Goal: Check status

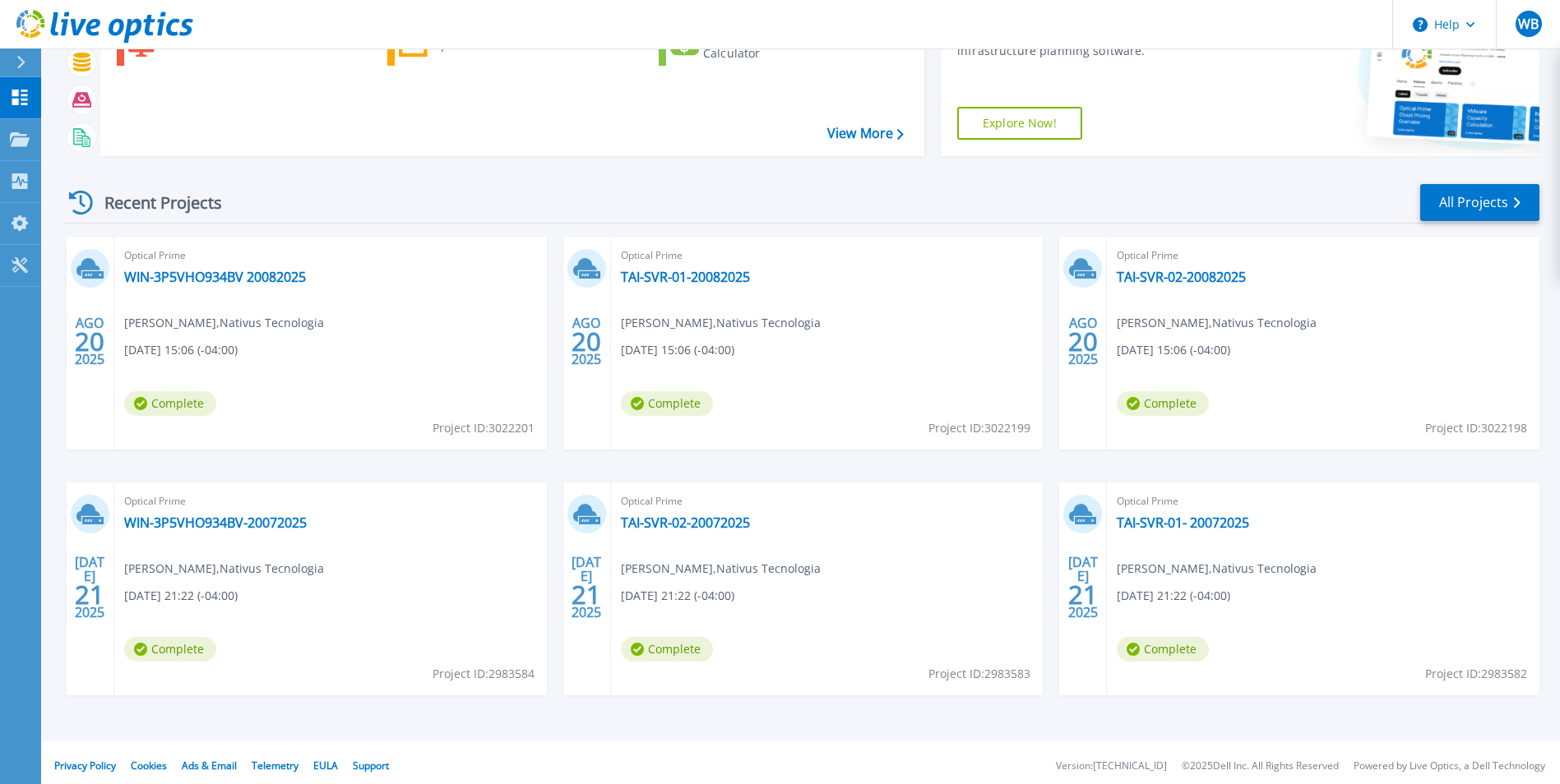
scroll to position [127, 0]
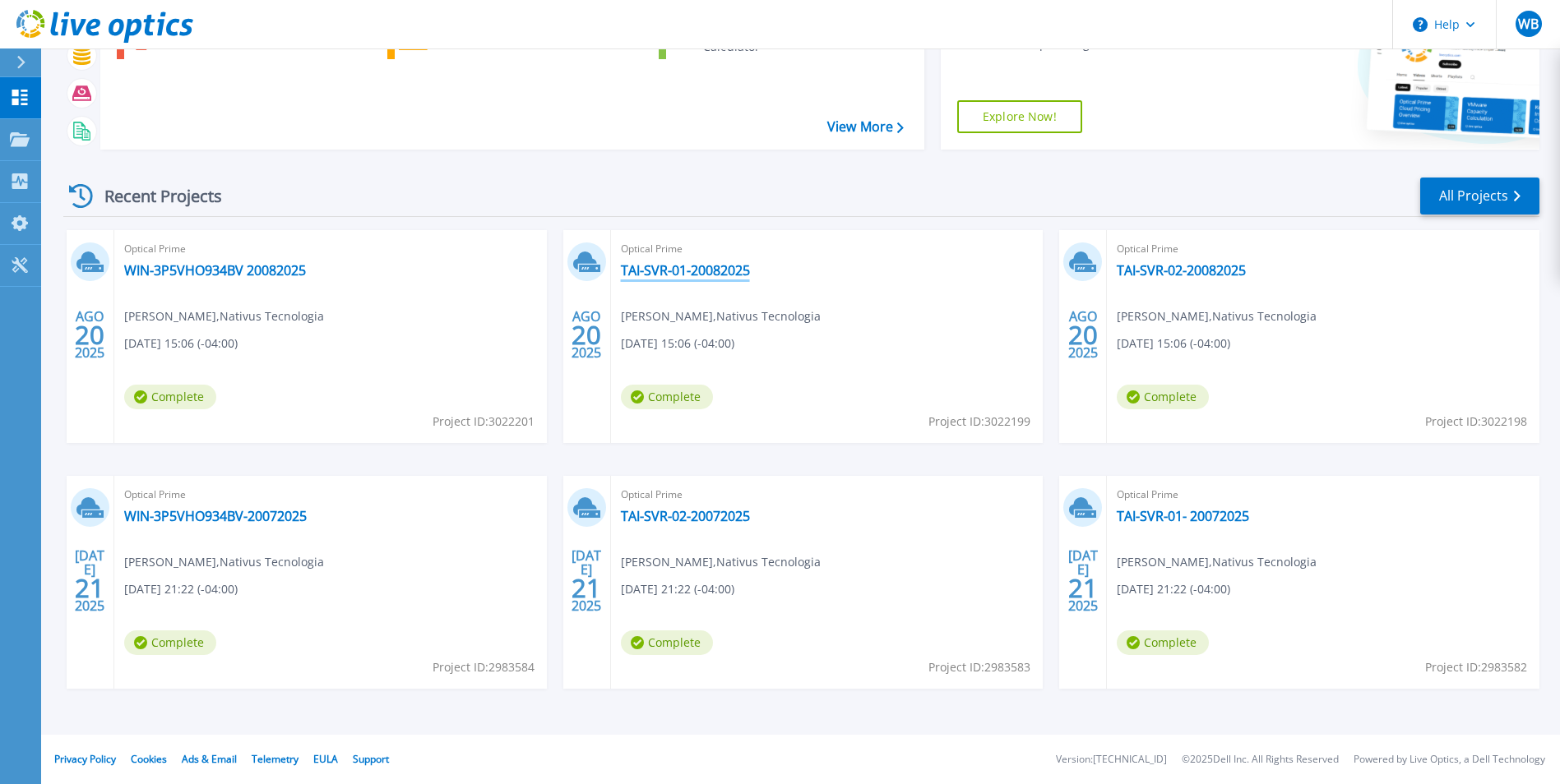
click at [676, 266] on link "TAI-SVR-01-20082025" at bounding box center [685, 270] width 129 height 16
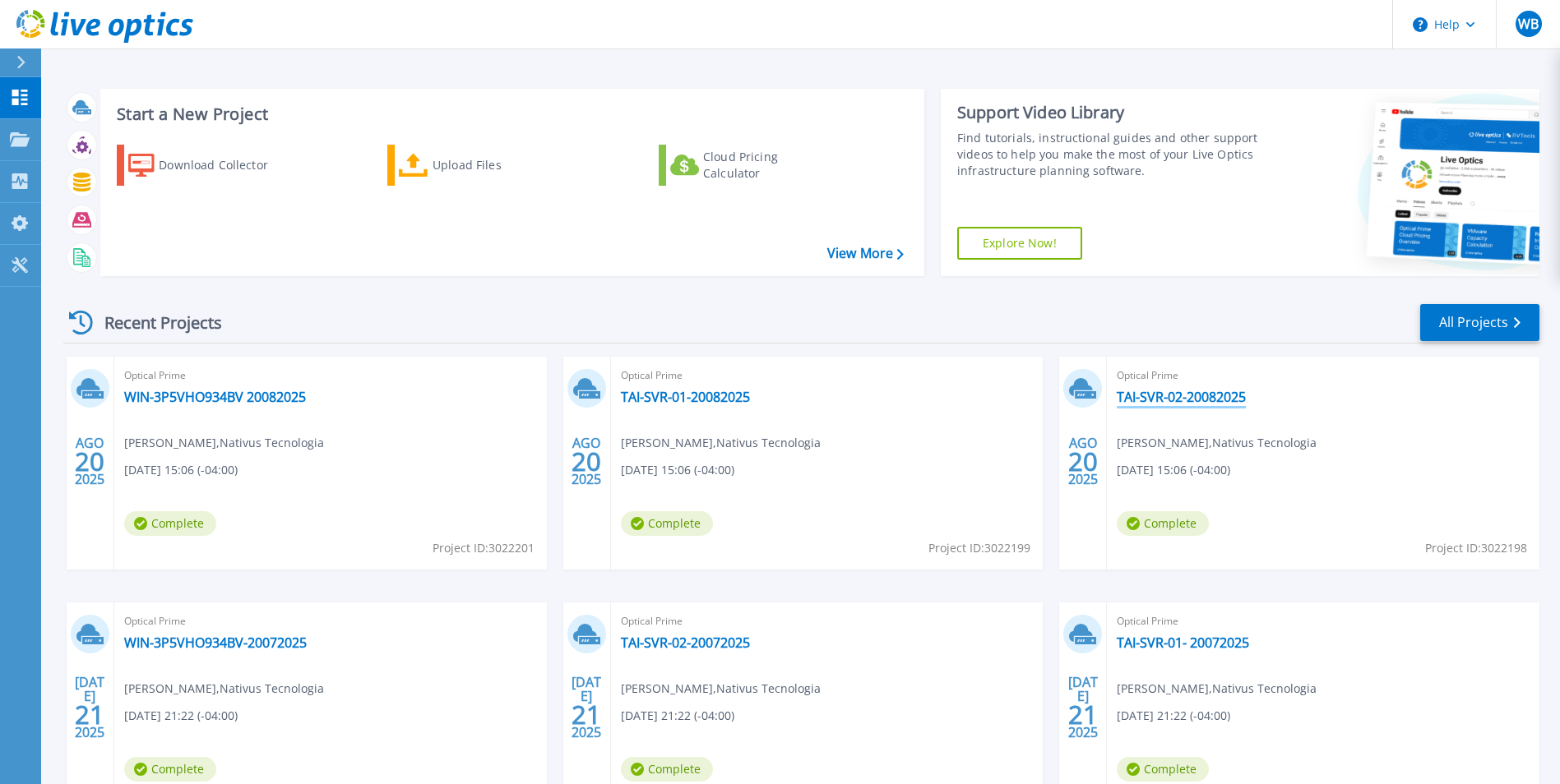
click at [1131, 398] on link "TAI-SVR-02-20082025" at bounding box center [1181, 396] width 129 height 16
